Goal: Task Accomplishment & Management: Manage account settings

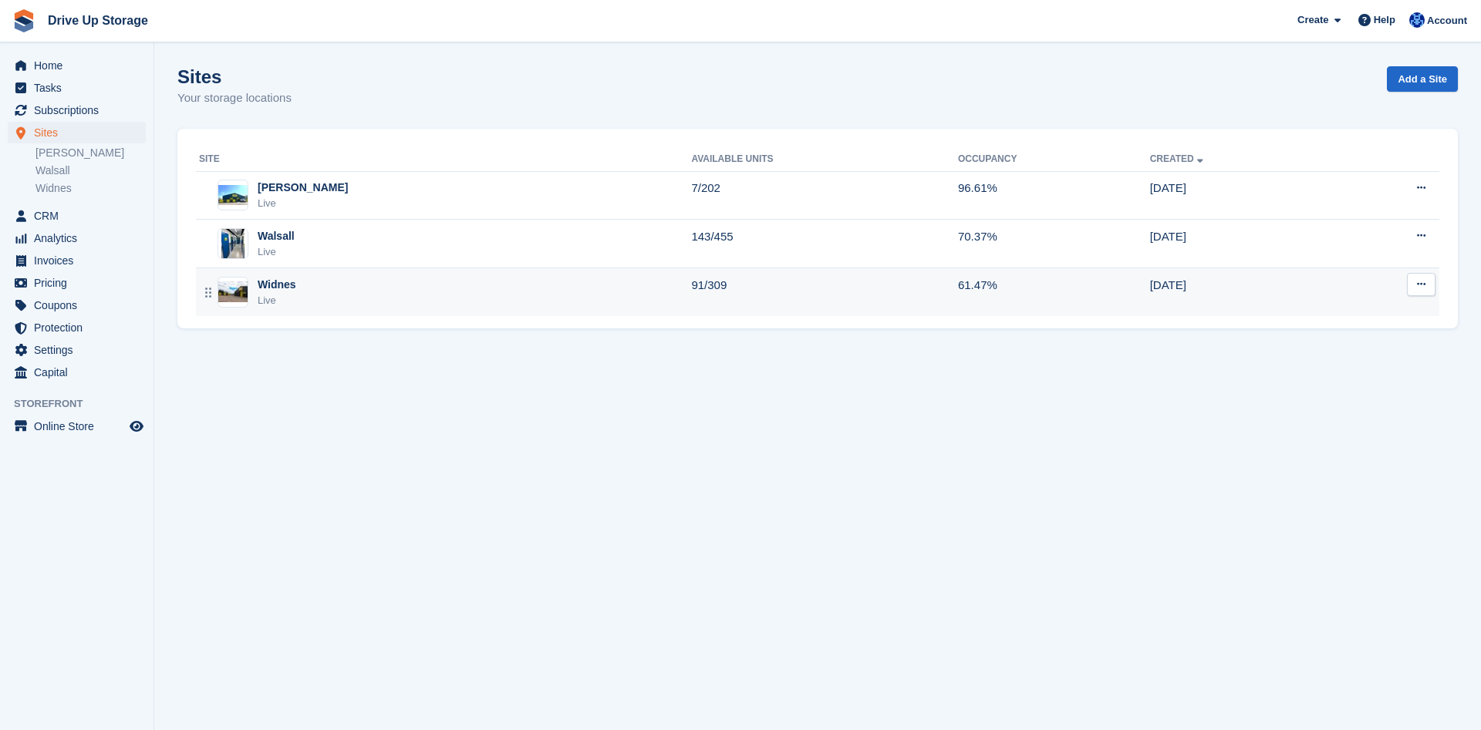
click at [271, 293] on div "Live" at bounding box center [277, 300] width 39 height 15
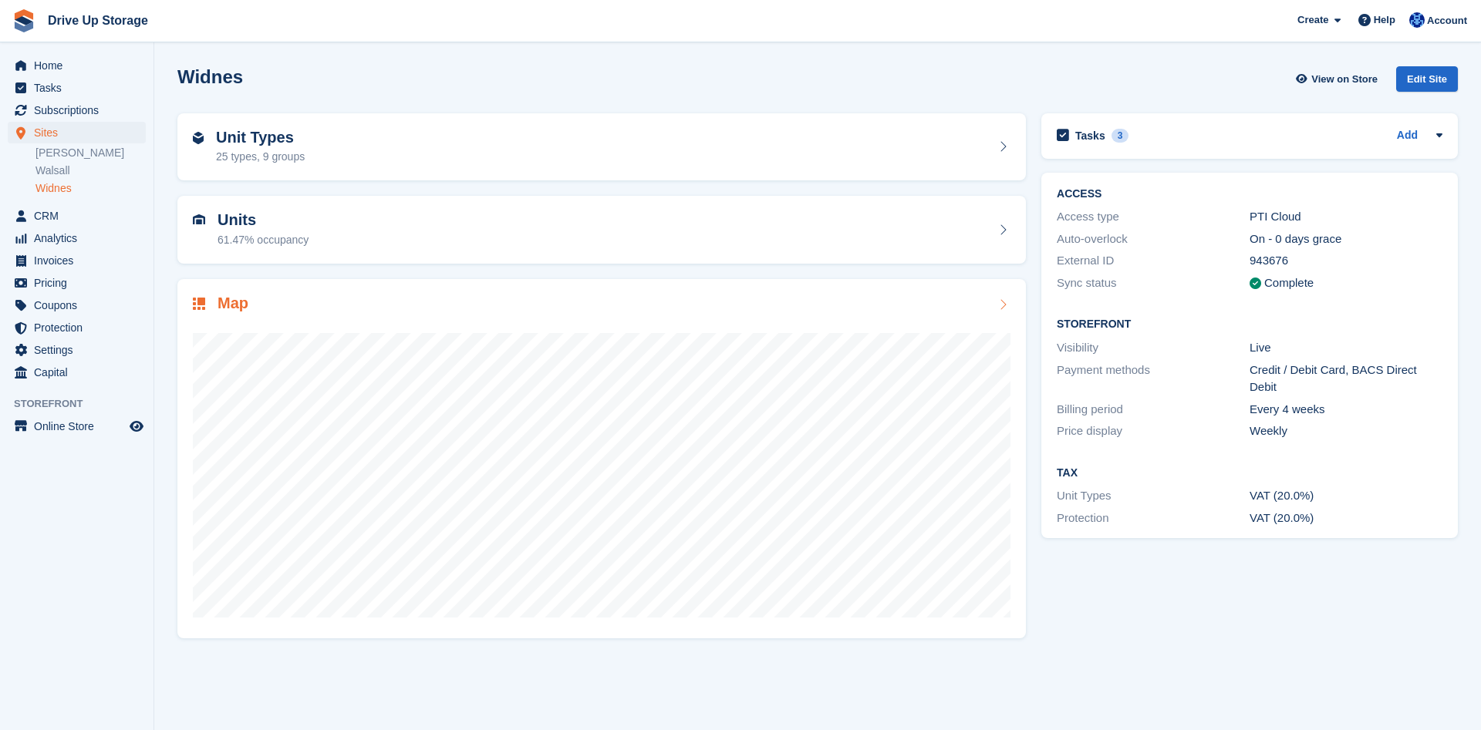
drag, startPoint x: 1004, startPoint y: 305, endPoint x: 993, endPoint y: 307, distance: 11.8
click at [1003, 306] on icon at bounding box center [1002, 304] width 15 height 12
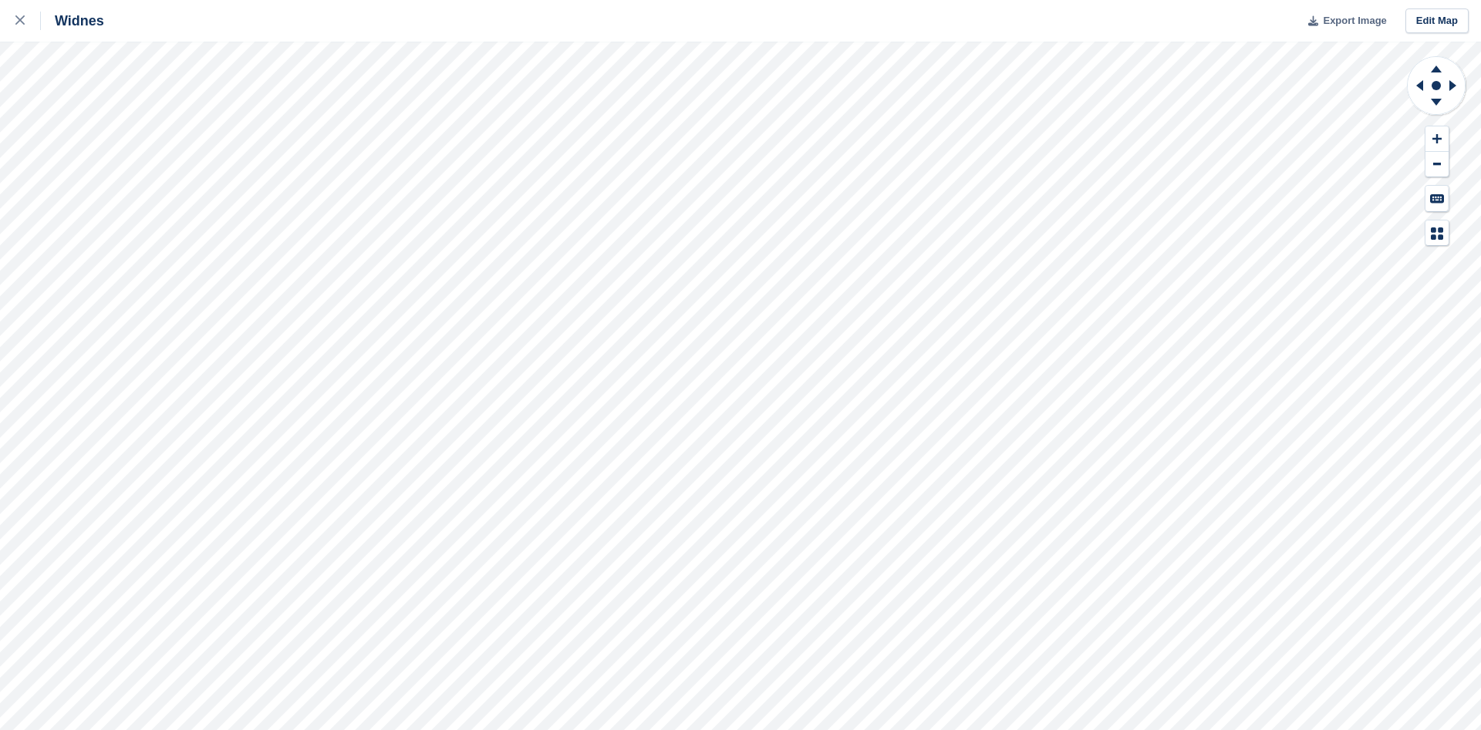
click at [1356, 24] on span "Export Image" at bounding box center [1354, 20] width 63 height 15
click at [1435, 69] on icon at bounding box center [1436, 69] width 11 height 7
click at [1431, 136] on button at bounding box center [1436, 138] width 23 height 25
click at [1441, 137] on icon at bounding box center [1436, 138] width 9 height 11
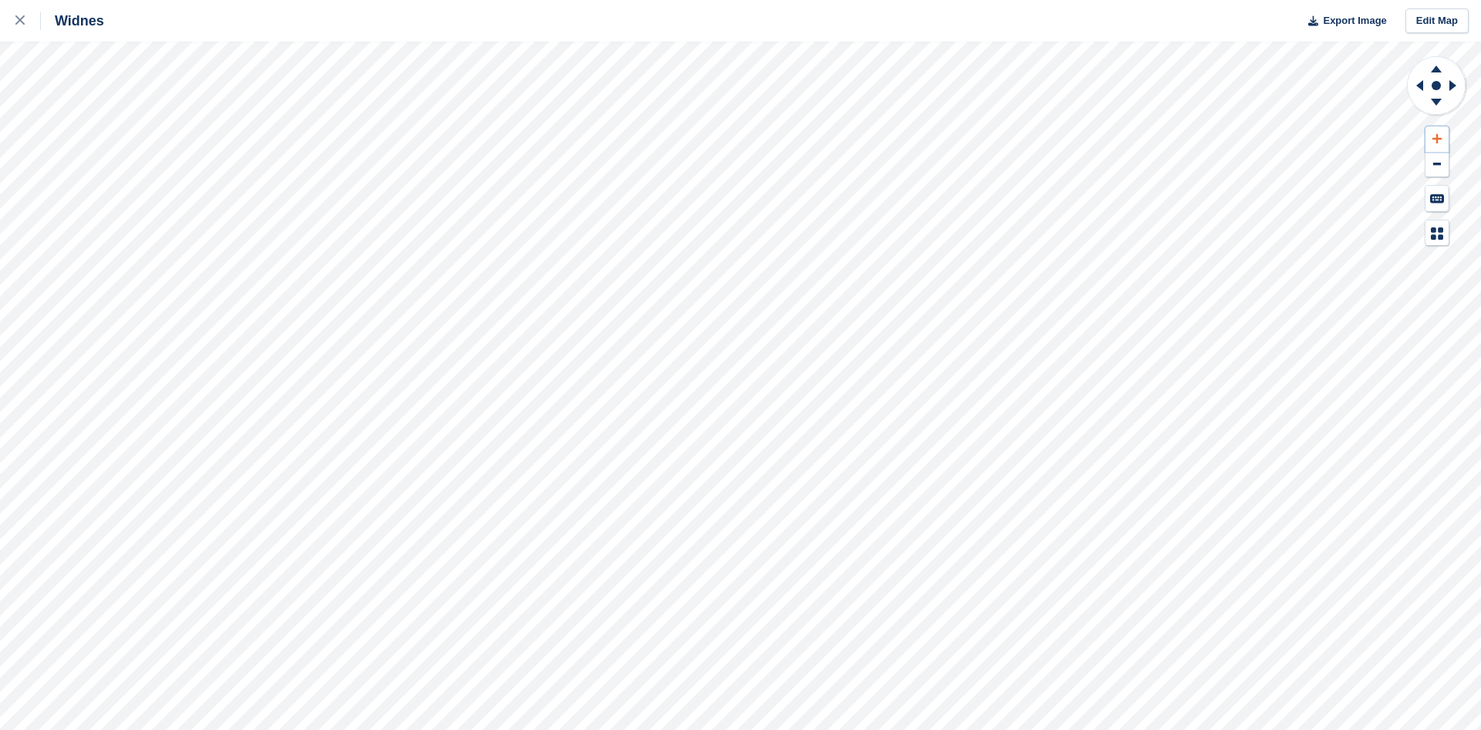
click at [1433, 137] on icon at bounding box center [1436, 138] width 9 height 11
click at [1337, 19] on span "Export Image" at bounding box center [1354, 20] width 63 height 15
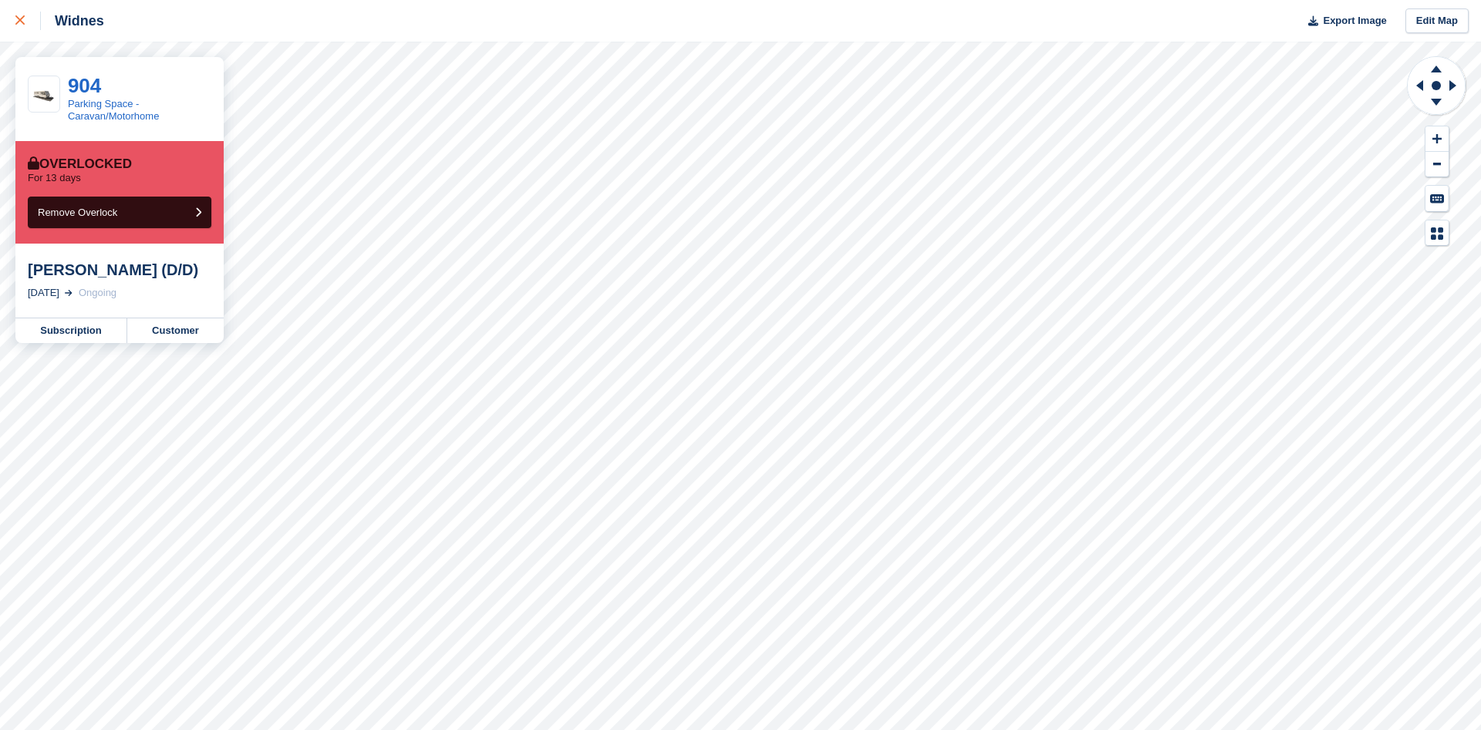
click at [13, 22] on link at bounding box center [20, 21] width 41 height 42
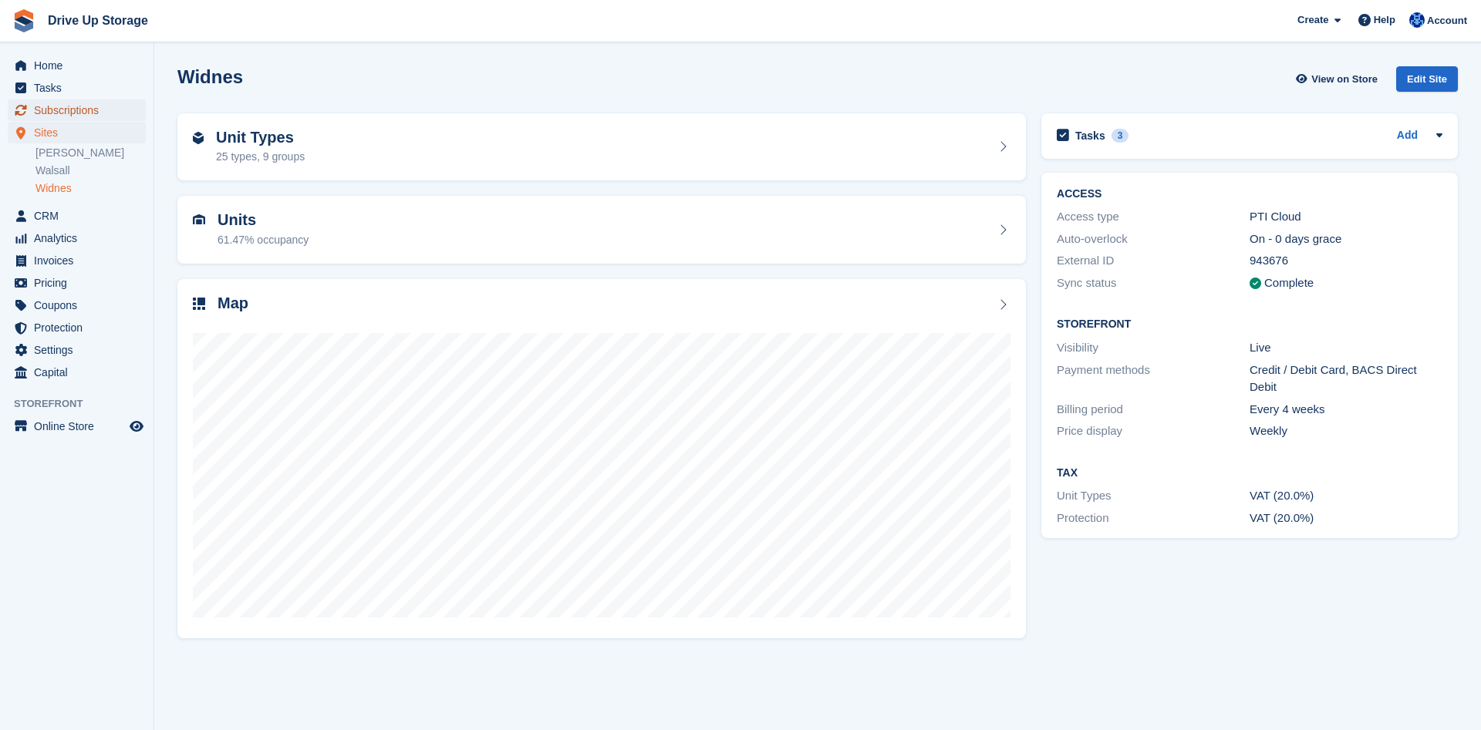
click at [62, 111] on span "Subscriptions" at bounding box center [80, 110] width 93 height 22
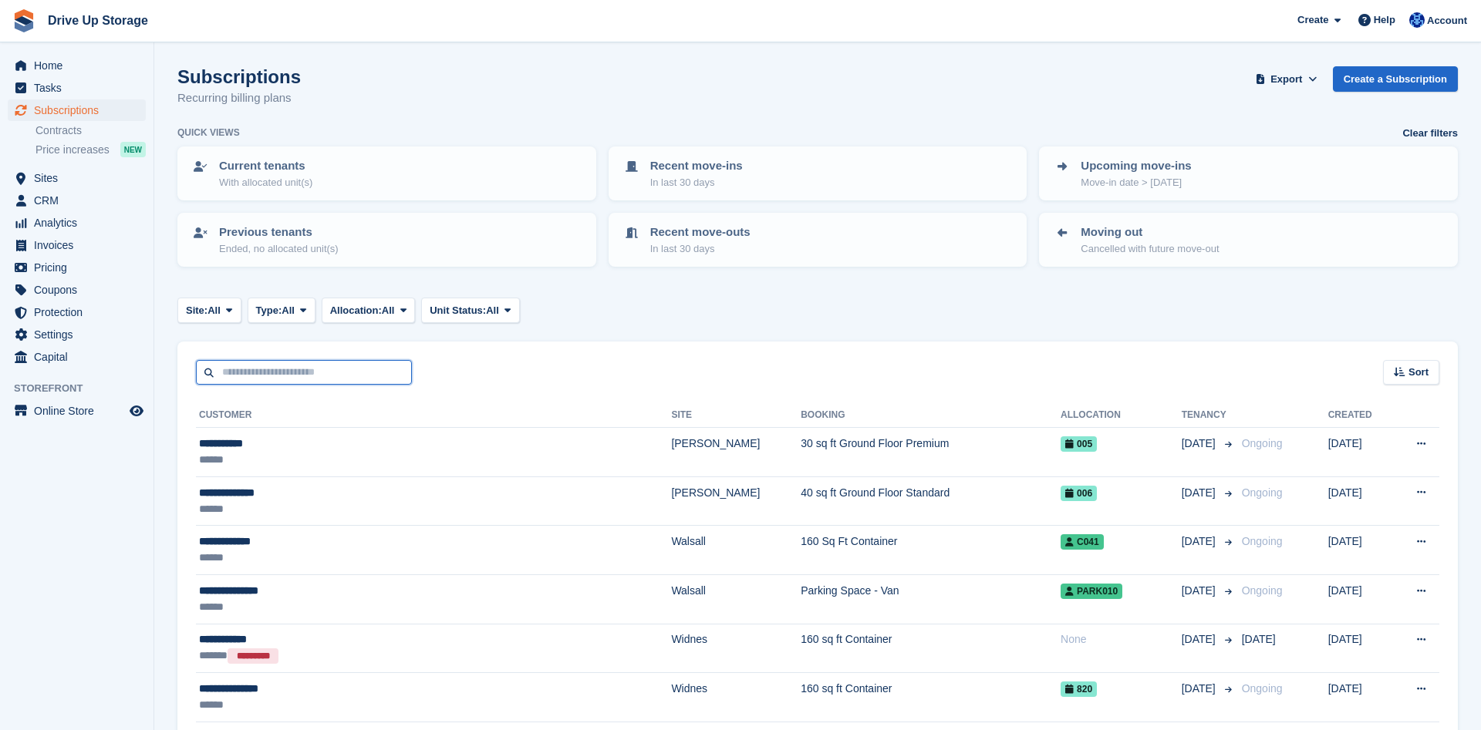
click at [312, 377] on input "text" at bounding box center [304, 372] width 216 height 25
type input "*****"
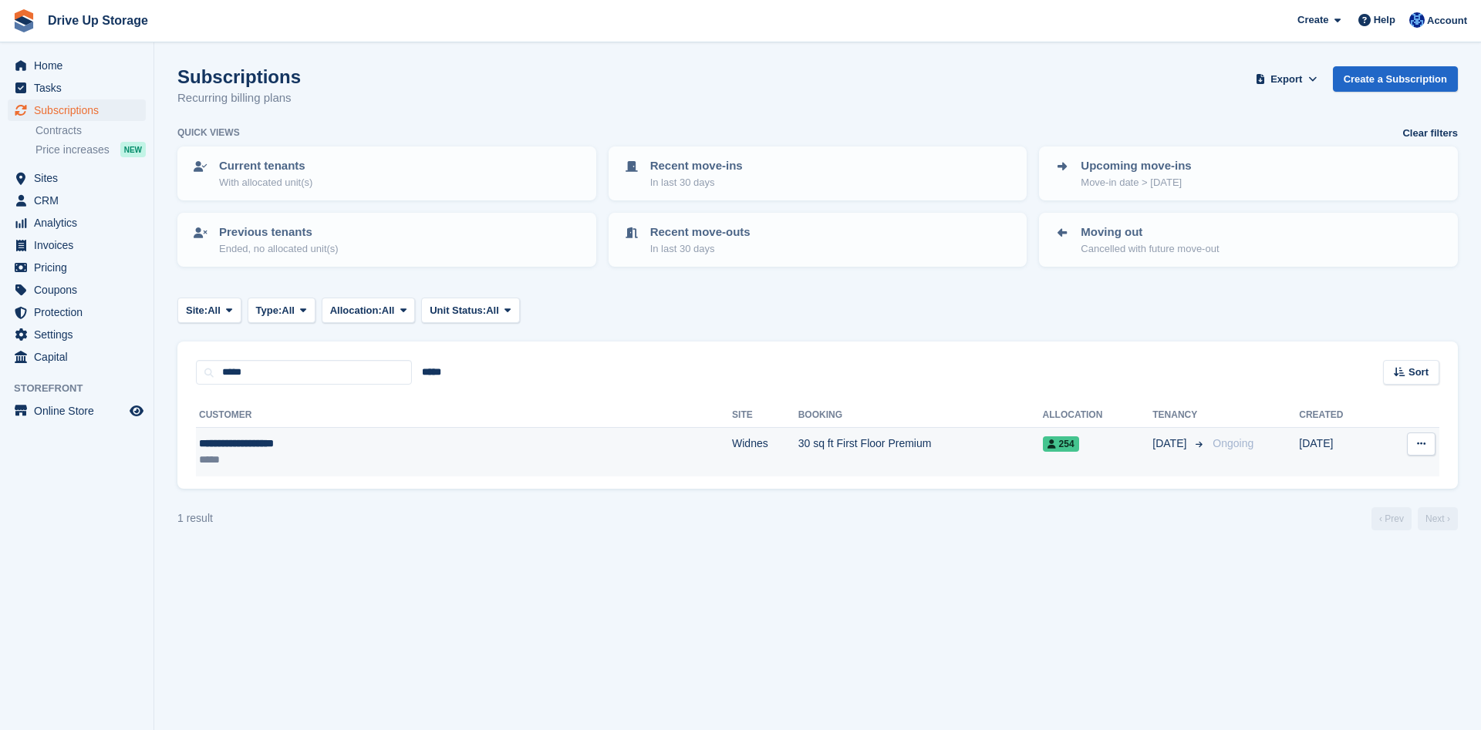
click at [393, 453] on div "*****" at bounding box center [343, 460] width 289 height 16
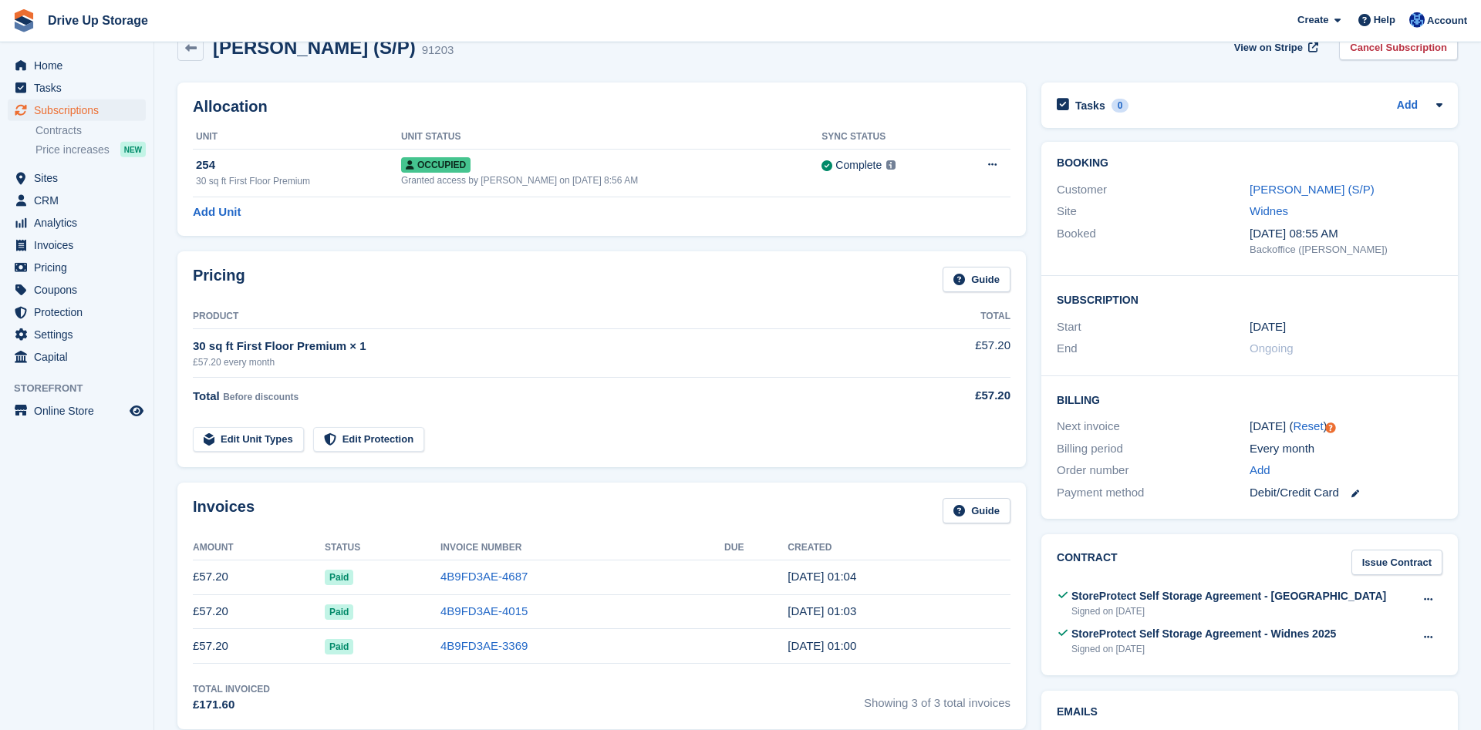
scroll to position [79, 0]
